Goal: Check status: Check status

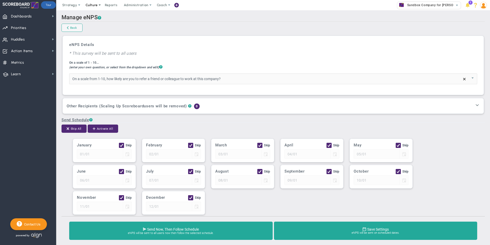
click at [99, 7] on span "Culture" at bounding box center [92, 5] width 21 height 10
click at [99, 15] on span "eNPS" at bounding box center [97, 15] width 9 height 4
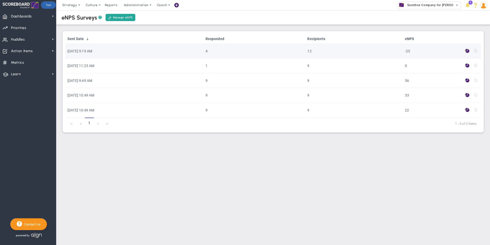
click at [467, 54] on span at bounding box center [467, 51] width 4 height 6
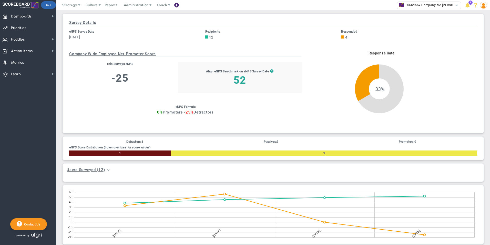
scroll to position [51, 0]
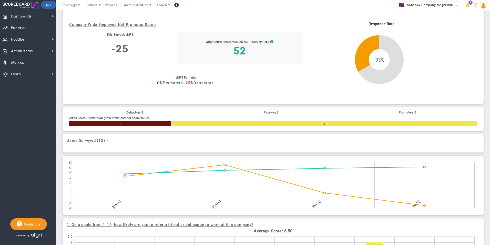
click at [109, 141] on span at bounding box center [108, 140] width 4 height 4
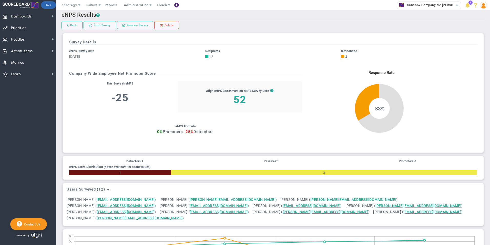
scroll to position [0, 0]
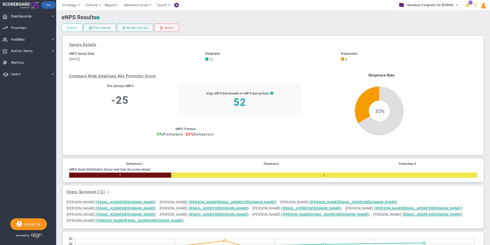
click at [71, 29] on link "Back" at bounding box center [72, 28] width 21 height 8
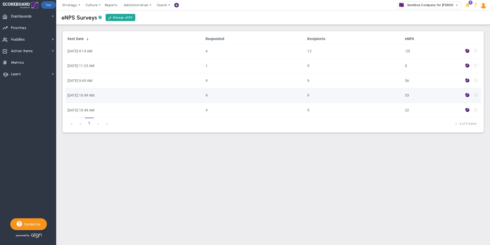
click at [469, 96] on span at bounding box center [467, 95] width 4 height 6
